Goal: Task Accomplishment & Management: Manage account settings

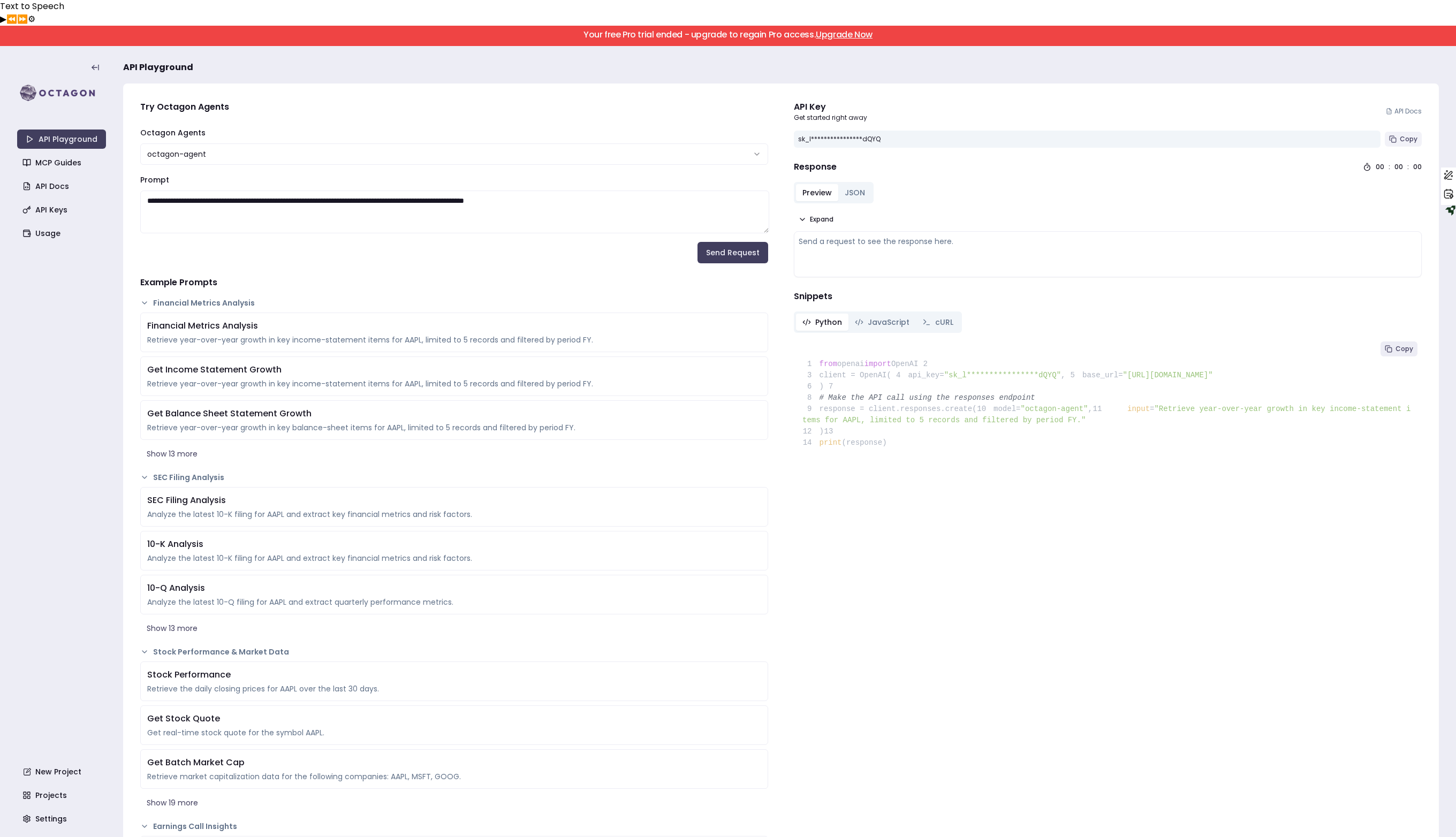
click at [1401, 135] on span "Copy" at bounding box center [1408, 140] width 18 height 9
click at [839, 28] on link "Upgrade Now" at bounding box center [844, 34] width 57 height 12
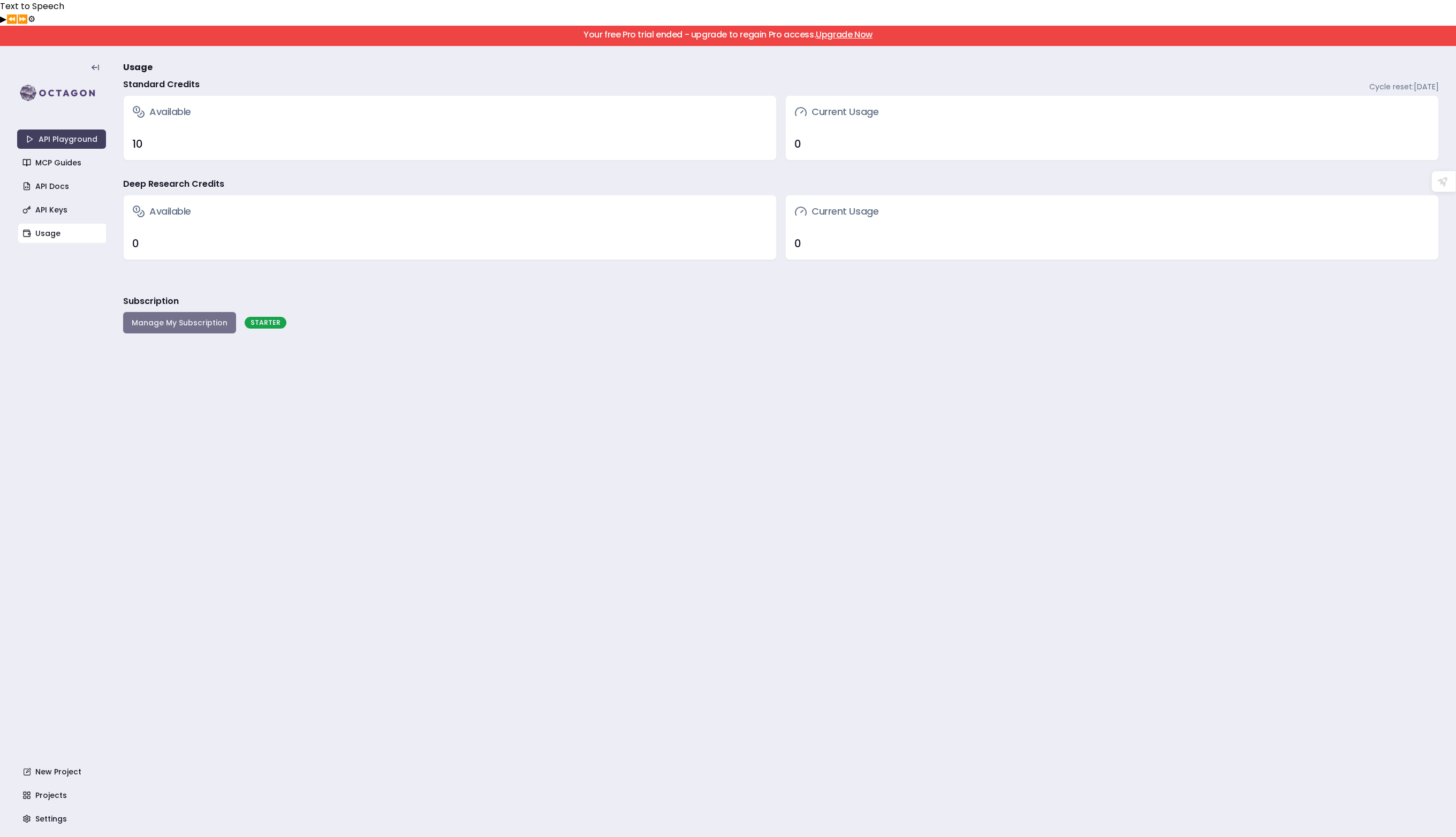
click at [171, 312] on button "Manage My Subscription" at bounding box center [179, 322] width 113 height 21
